Goal: Task Accomplishment & Management: Manage account settings

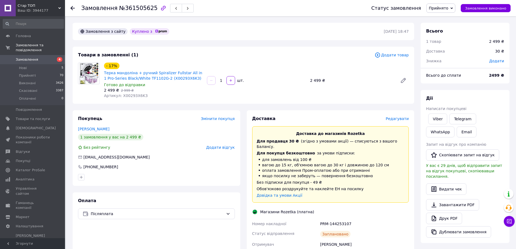
click at [71, 7] on icon at bounding box center [72, 8] width 4 height 4
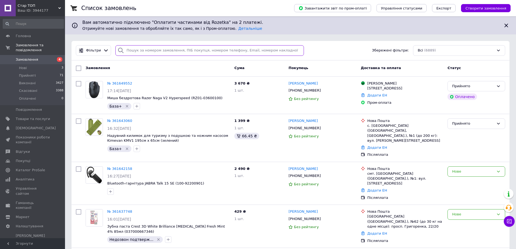
click at [128, 51] on input "search" at bounding box center [209, 50] width 188 height 11
paste input "Поліщук"
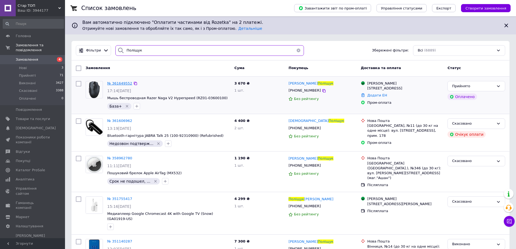
type input "Поліщук"
click at [123, 84] on span "№ 361649552" at bounding box center [119, 83] width 25 height 4
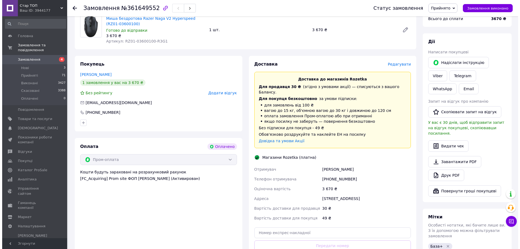
scroll to position [190, 0]
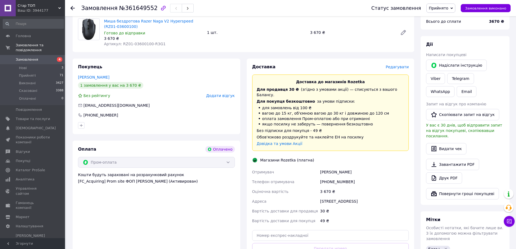
click at [396, 65] on span "Редагувати" at bounding box center [397, 67] width 23 height 4
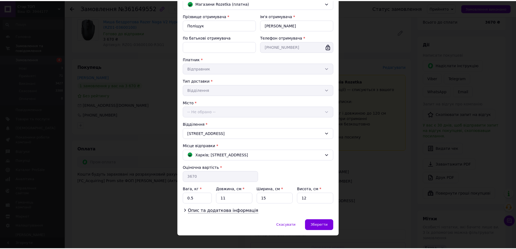
scroll to position [56, 0]
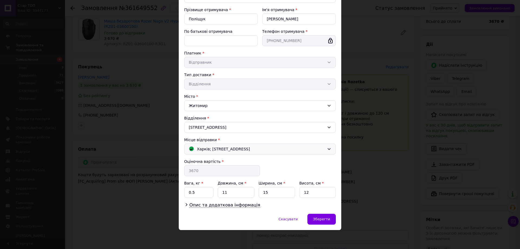
click at [282, 150] on div "Харків; Героїв Сталінграда просп., 179" at bounding box center [256, 149] width 139 height 6
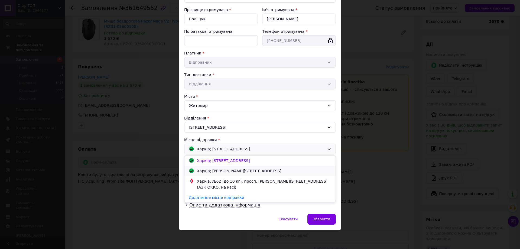
click at [242, 170] on div "Харків; Гагаріна просп., 167" at bounding box center [239, 171] width 87 height 6
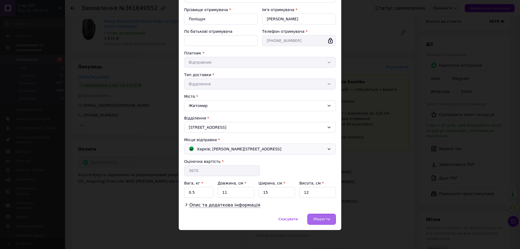
click at [320, 219] on span "Зберегти" at bounding box center [321, 219] width 17 height 4
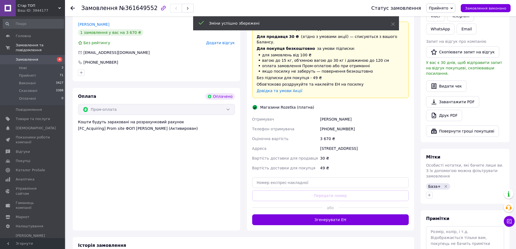
scroll to position [244, 0]
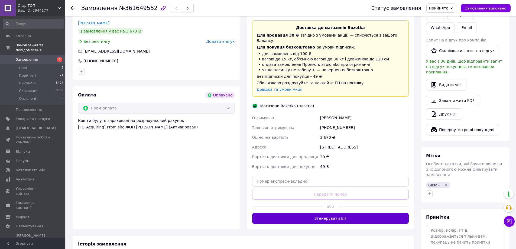
click at [338, 213] on button "Згенерувати ЕН" at bounding box center [330, 218] width 157 height 11
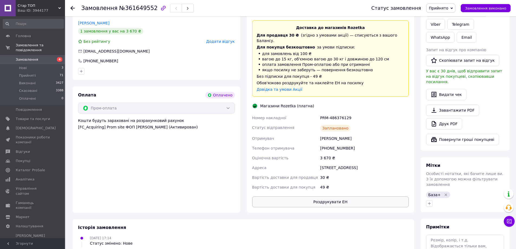
click at [345, 196] on button "Роздрукувати ЕН" at bounding box center [330, 201] width 157 height 11
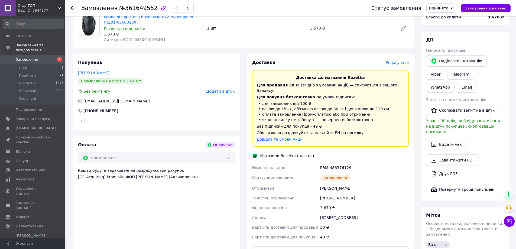
scroll to position [271, 0]
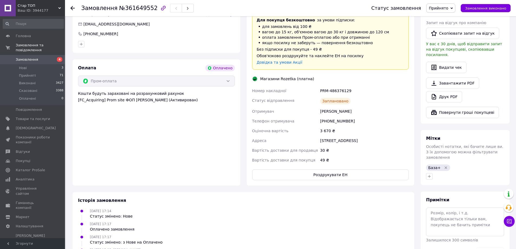
click at [350, 86] on div "PRM-486376129" at bounding box center [364, 91] width 91 height 10
drag, startPoint x: 350, startPoint y: 79, endPoint x: 320, endPoint y: 82, distance: 29.4
click at [320, 86] on div "PRM-486376129" at bounding box center [364, 91] width 91 height 10
click at [307, 90] on icon at bounding box center [307, 90] width 4 height 4
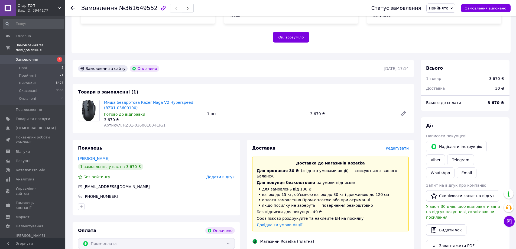
scroll to position [0, 0]
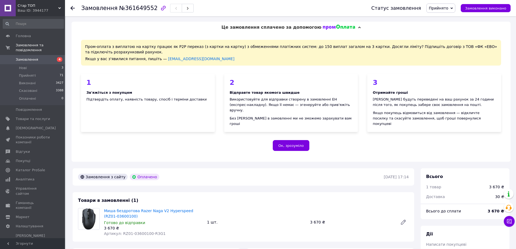
click at [29, 57] on span "Замовлення" at bounding box center [27, 59] width 22 height 5
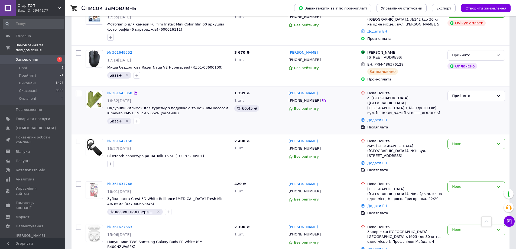
scroll to position [108, 0]
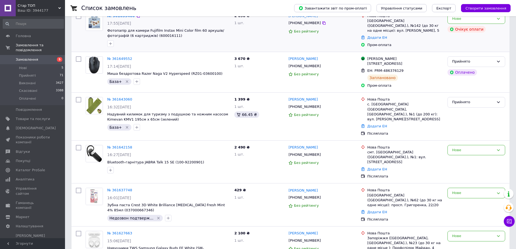
scroll to position [135, 0]
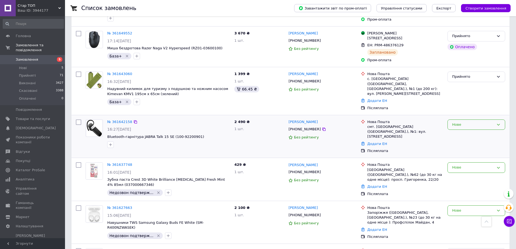
click at [496, 122] on icon at bounding box center [498, 124] width 4 height 4
click at [472, 151] on li "Скасовано" at bounding box center [476, 156] width 57 height 10
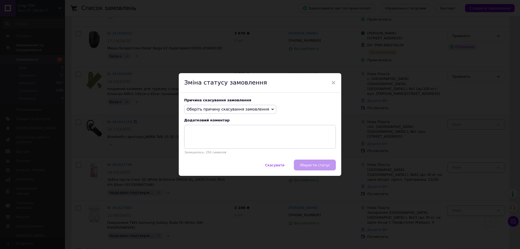
click at [259, 110] on span "Оберіть причину скасування замовлення" at bounding box center [230, 109] width 92 height 9
click at [225, 143] on li "На прохання покупця" at bounding box center [230, 143] width 92 height 8
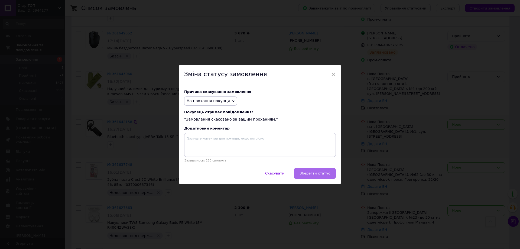
click at [316, 174] on span "Зберегти статус" at bounding box center [314, 173] width 31 height 4
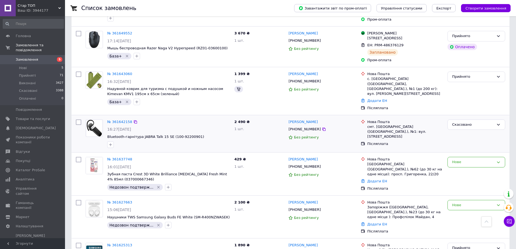
scroll to position [140, 0]
